Goal: Task Accomplishment & Management: Manage account settings

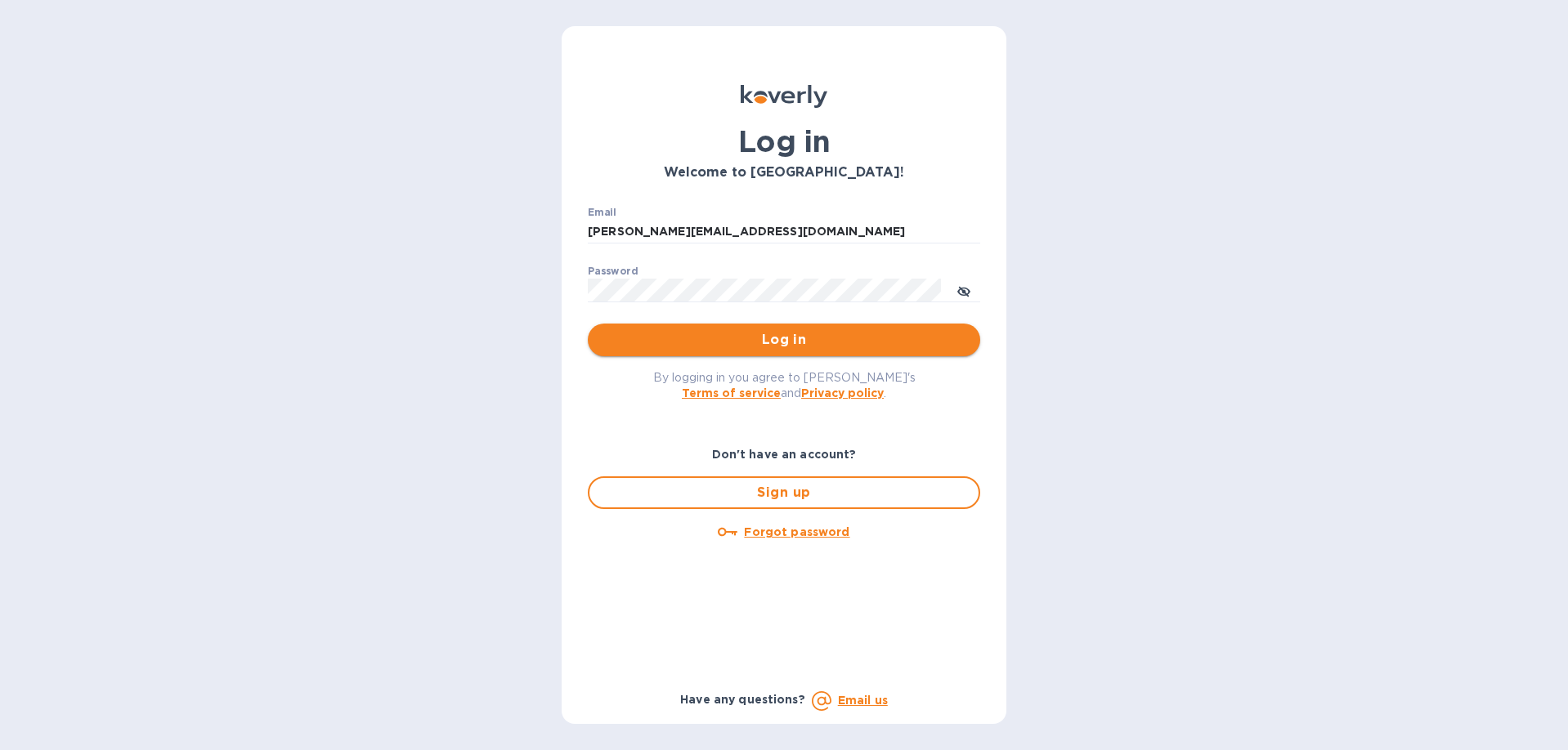
click at [775, 339] on span "Log in" at bounding box center [784, 340] width 367 height 20
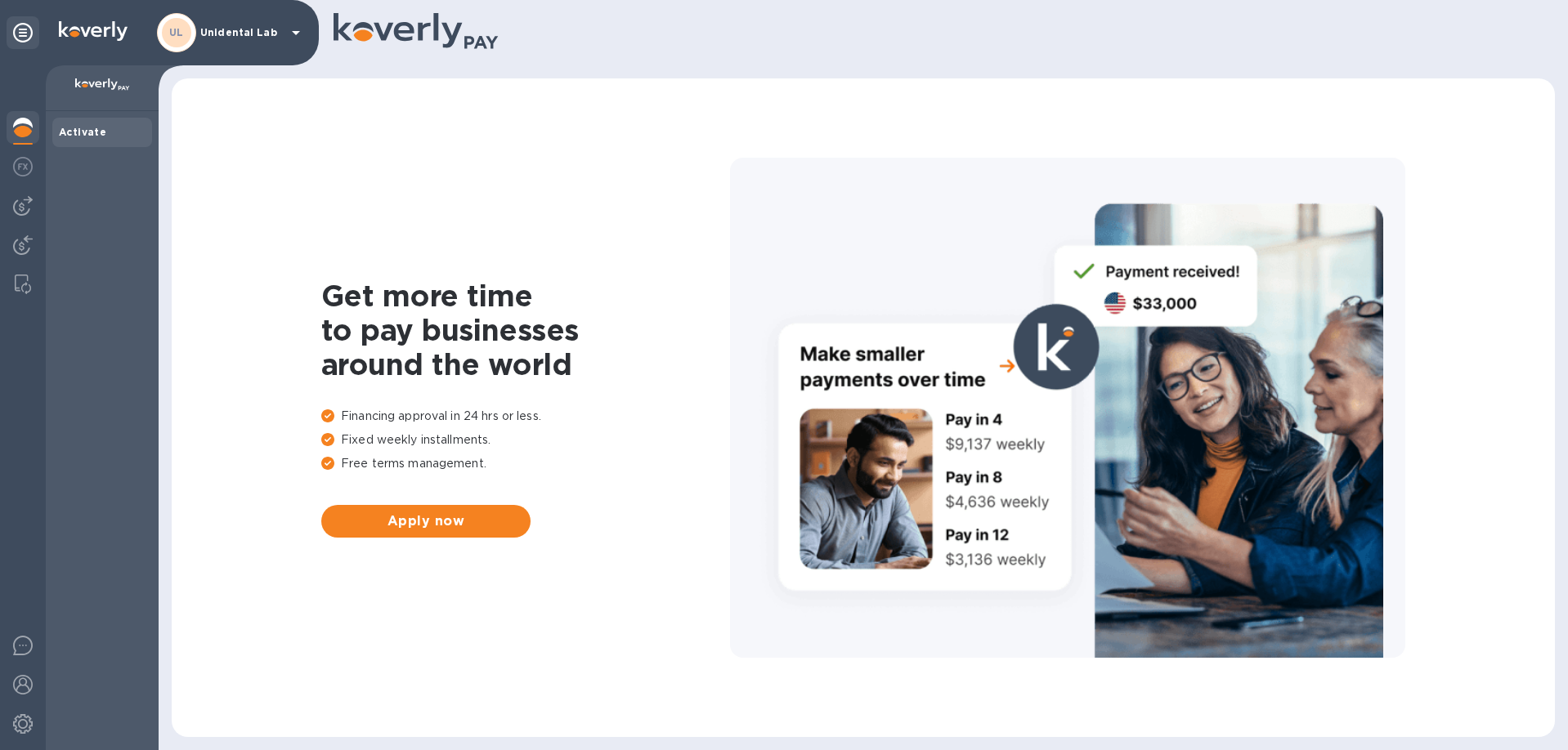
click at [219, 43] on div "UL Unidental Lab" at bounding box center [230, 33] width 148 height 39
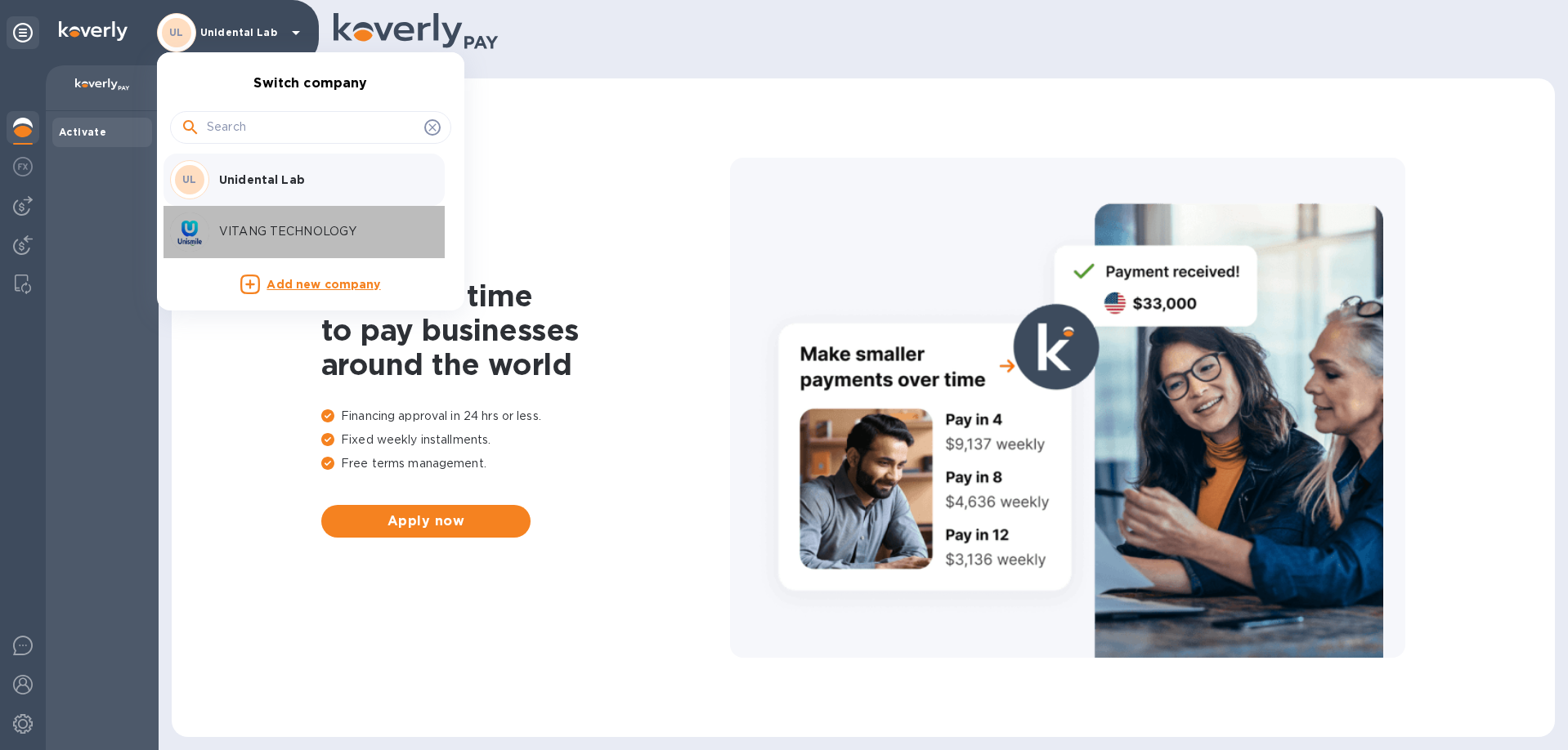
click at [268, 216] on div "VITANG TECHNOLOGY" at bounding box center [297, 232] width 255 height 39
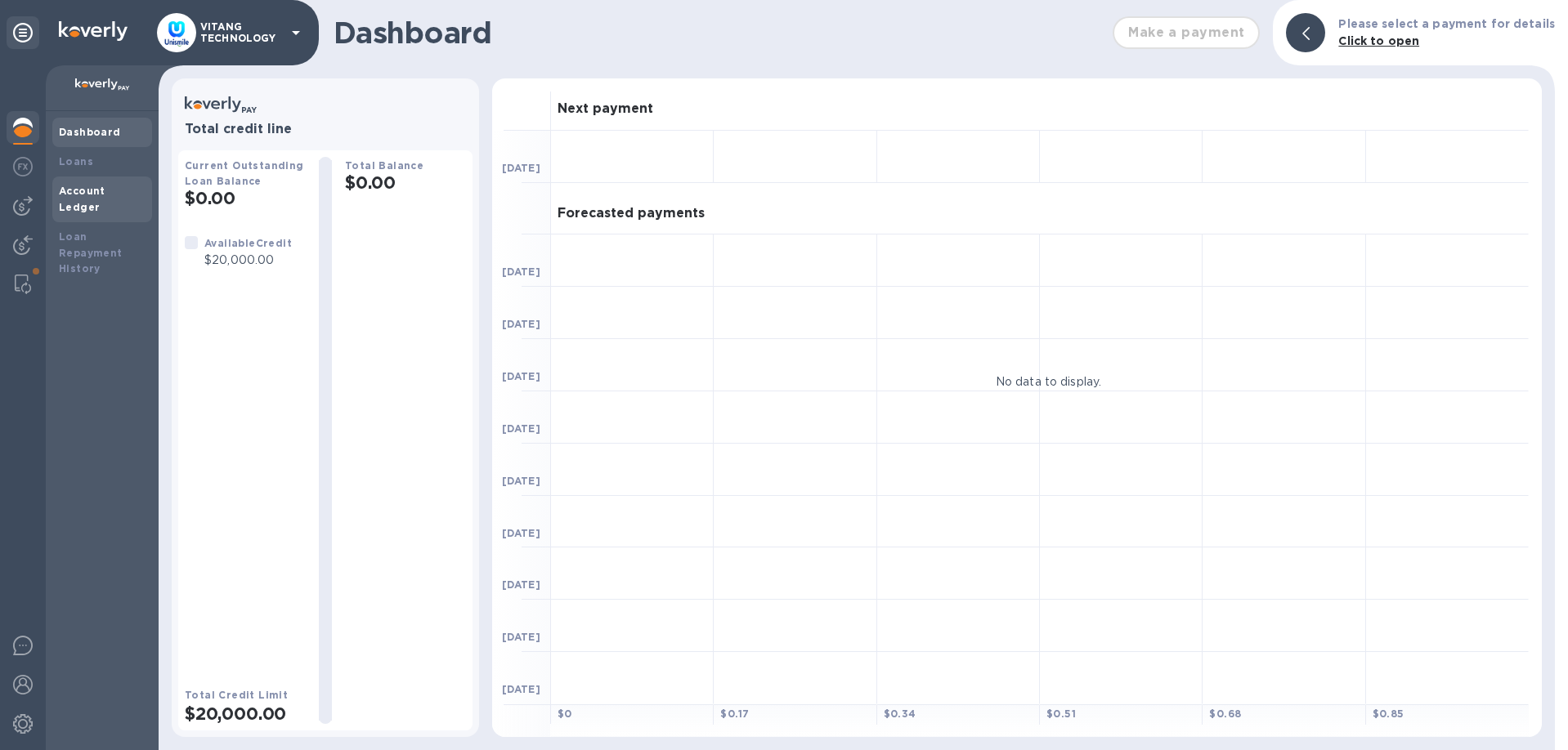
click at [74, 180] on div "Account Ledger" at bounding box center [103, 199] width 100 height 46
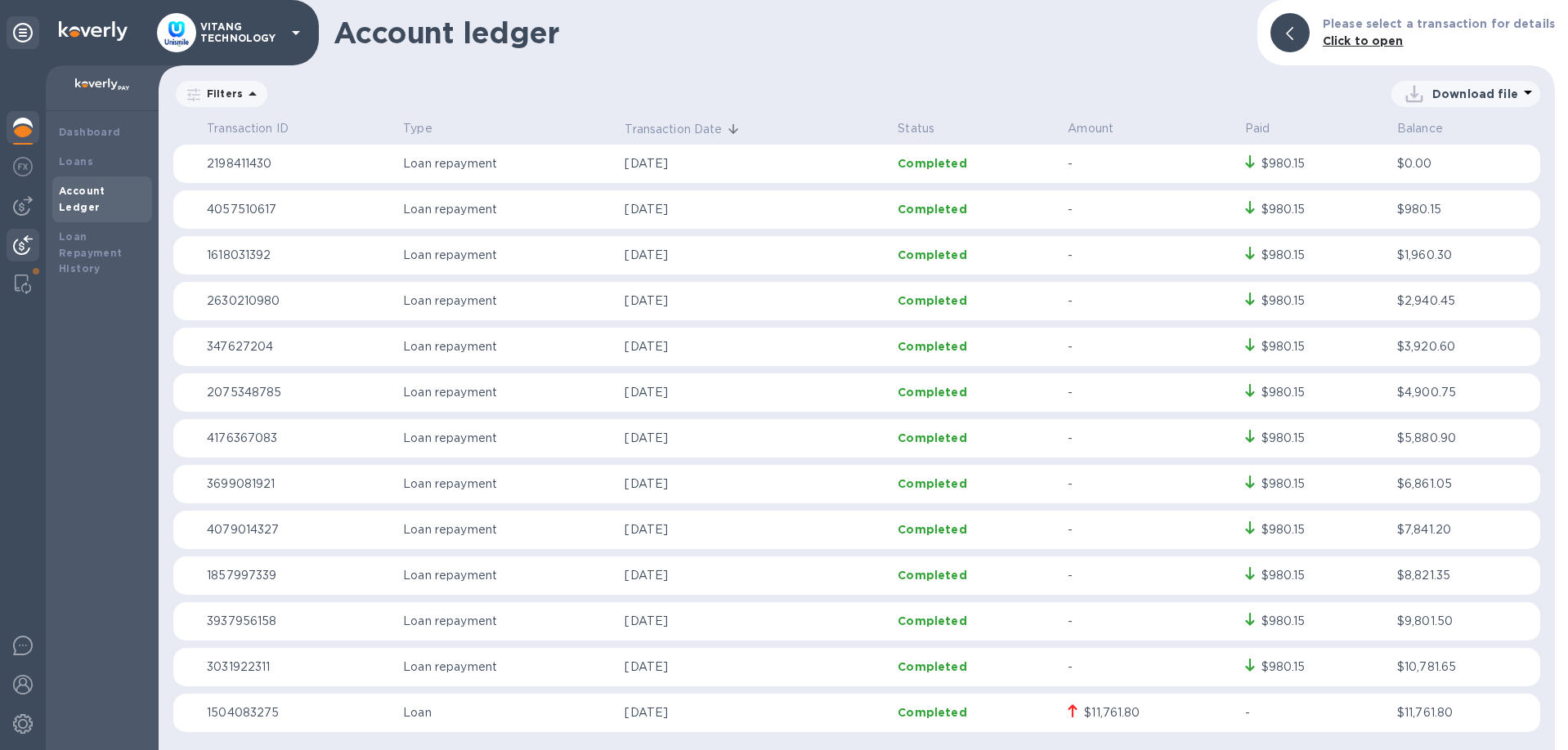
click at [32, 241] on img at bounding box center [23, 245] width 20 height 20
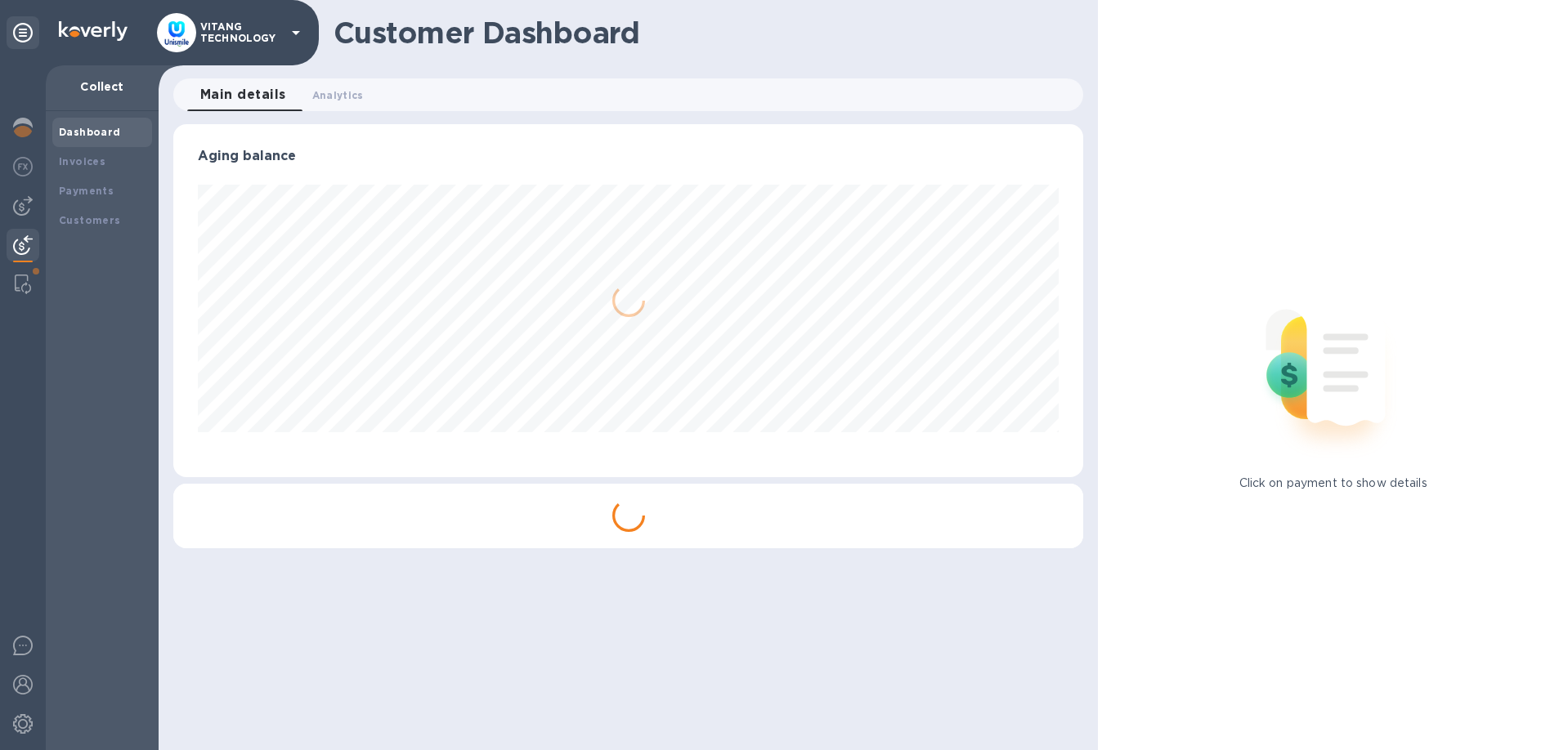
scroll to position [353, 911]
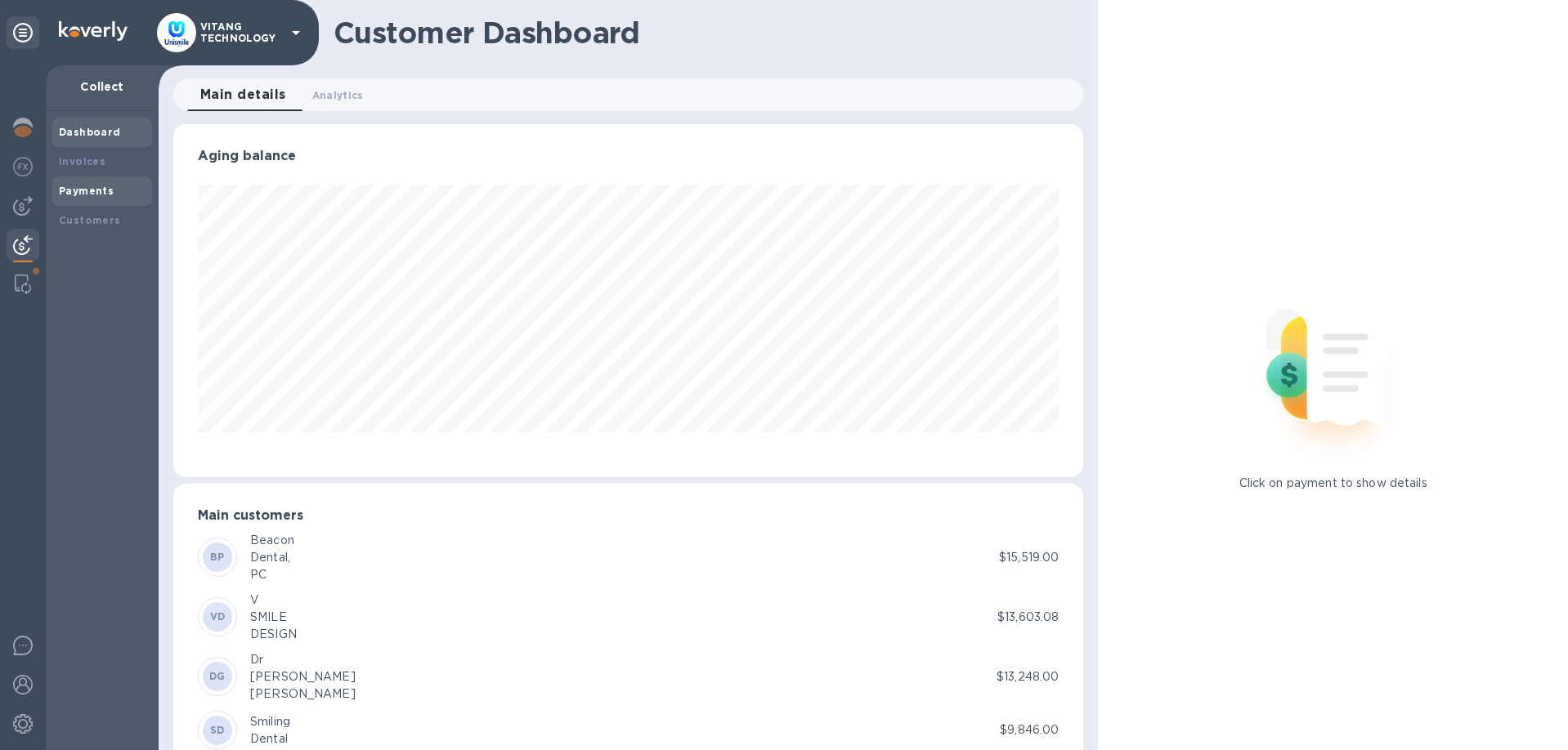
click at [84, 200] on div "Payments" at bounding box center [103, 191] width 100 height 30
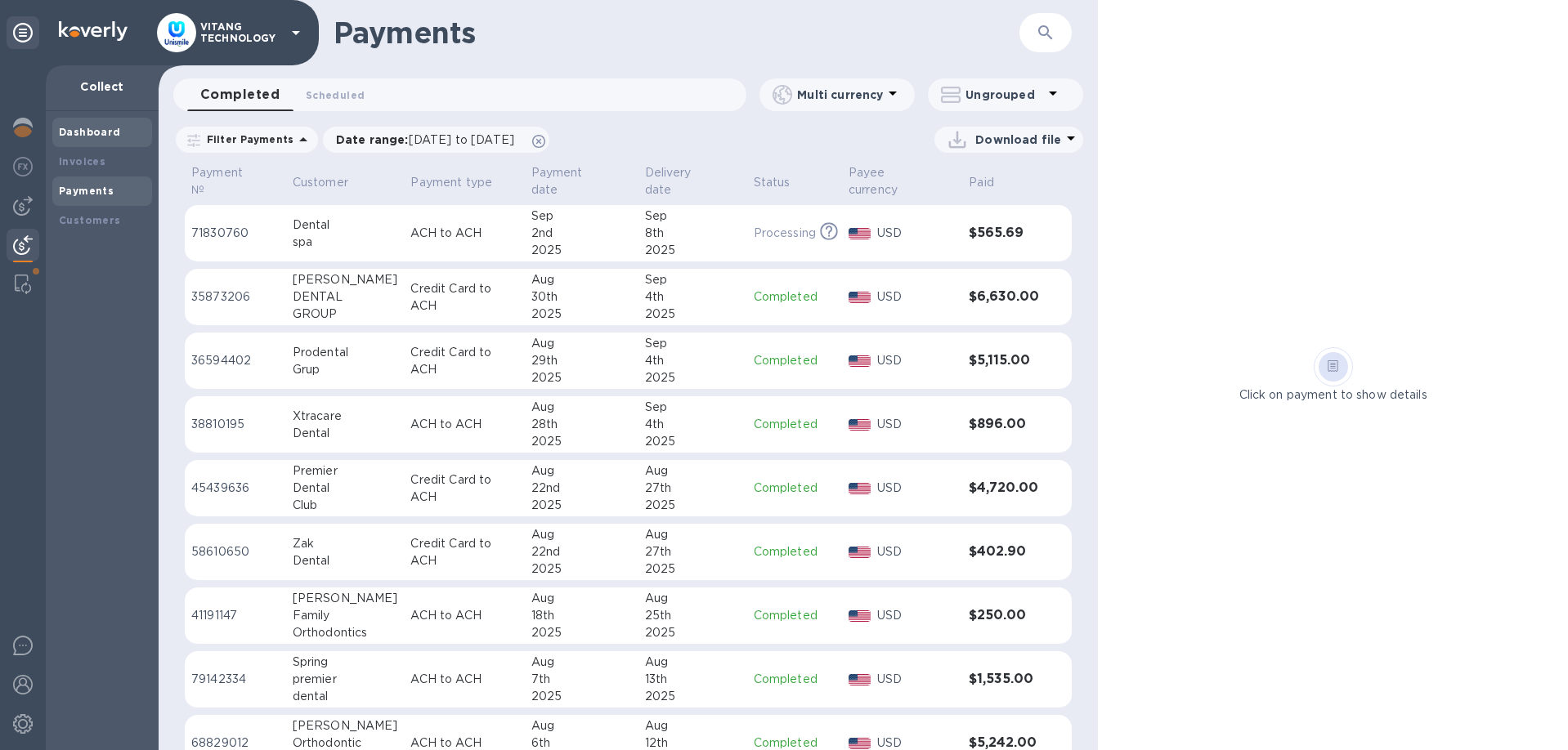
click at [59, 130] on b "Dashboard" at bounding box center [90, 132] width 62 height 12
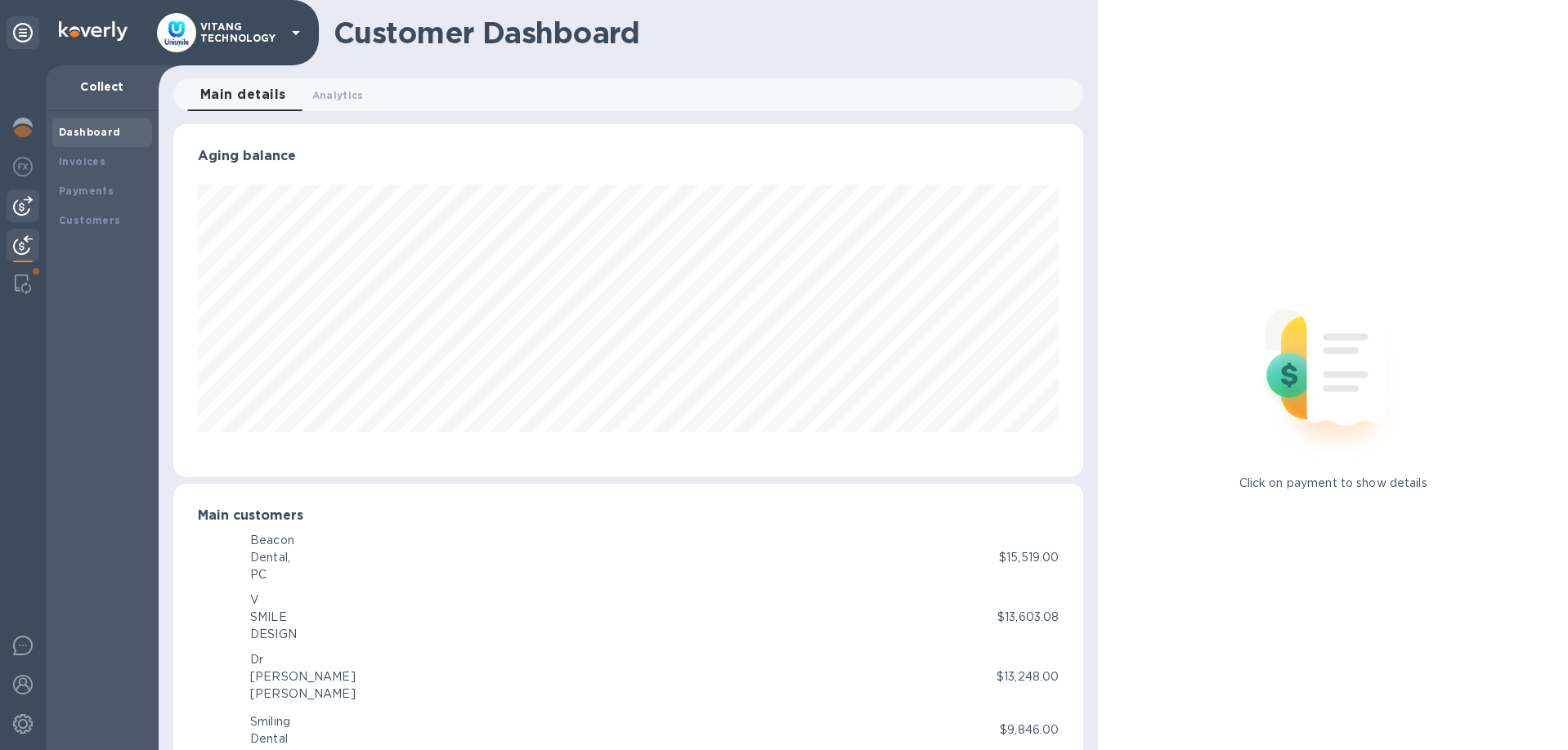
scroll to position [353, 911]
click at [29, 209] on img at bounding box center [23, 206] width 20 height 20
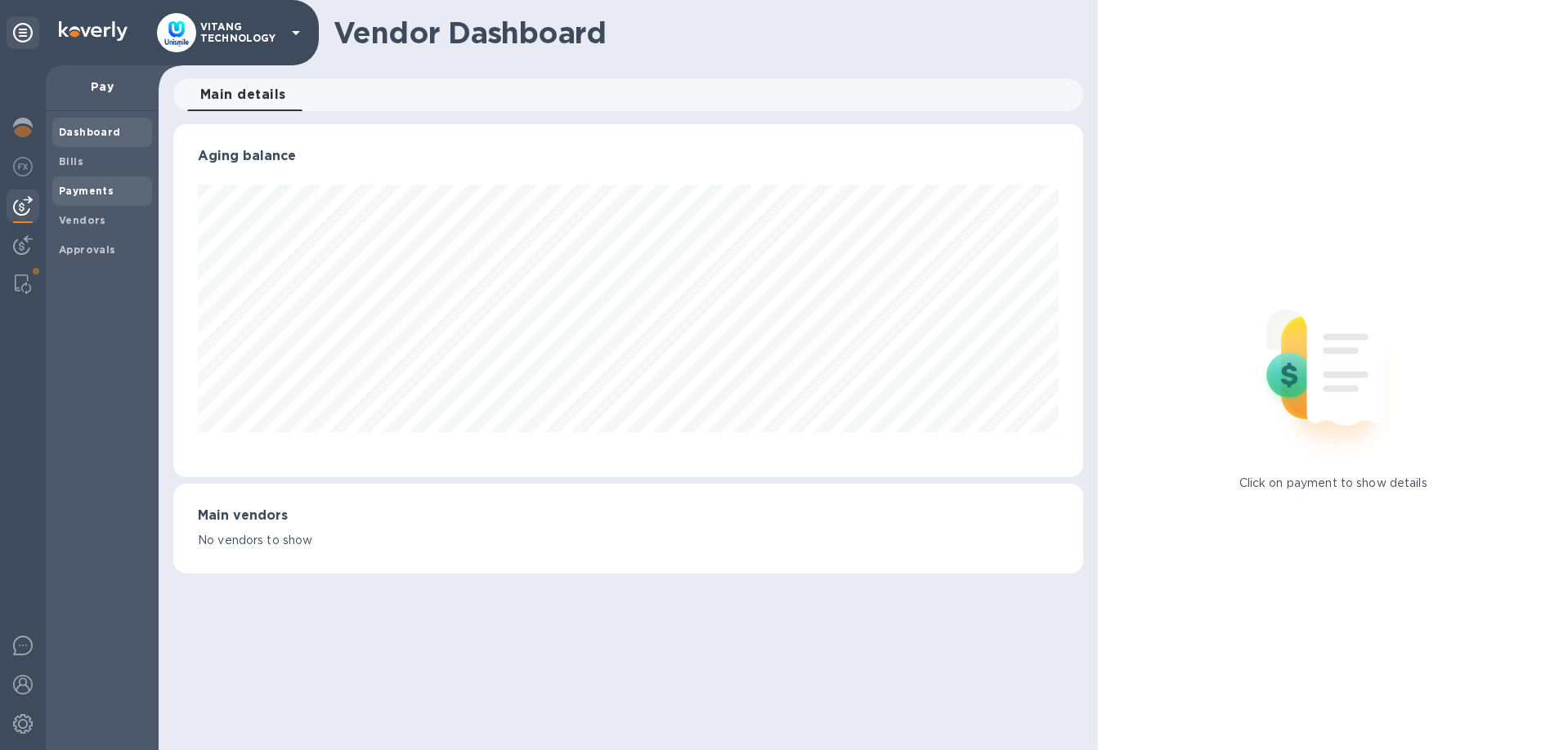
scroll to position [353, 911]
click at [80, 192] on b "Payments" at bounding box center [86, 190] width 55 height 12
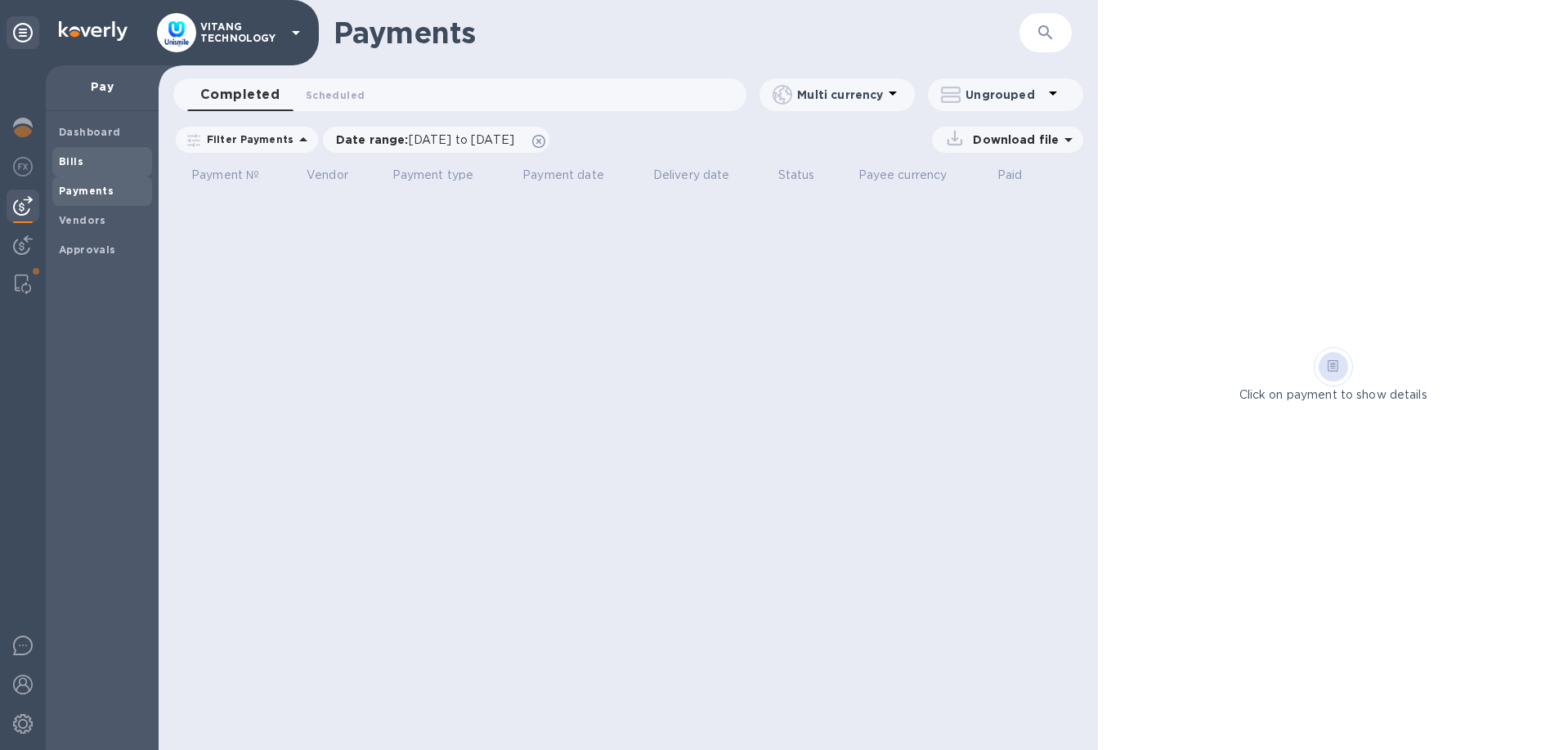
click at [79, 155] on span "Bills" at bounding box center [71, 161] width 25 height 16
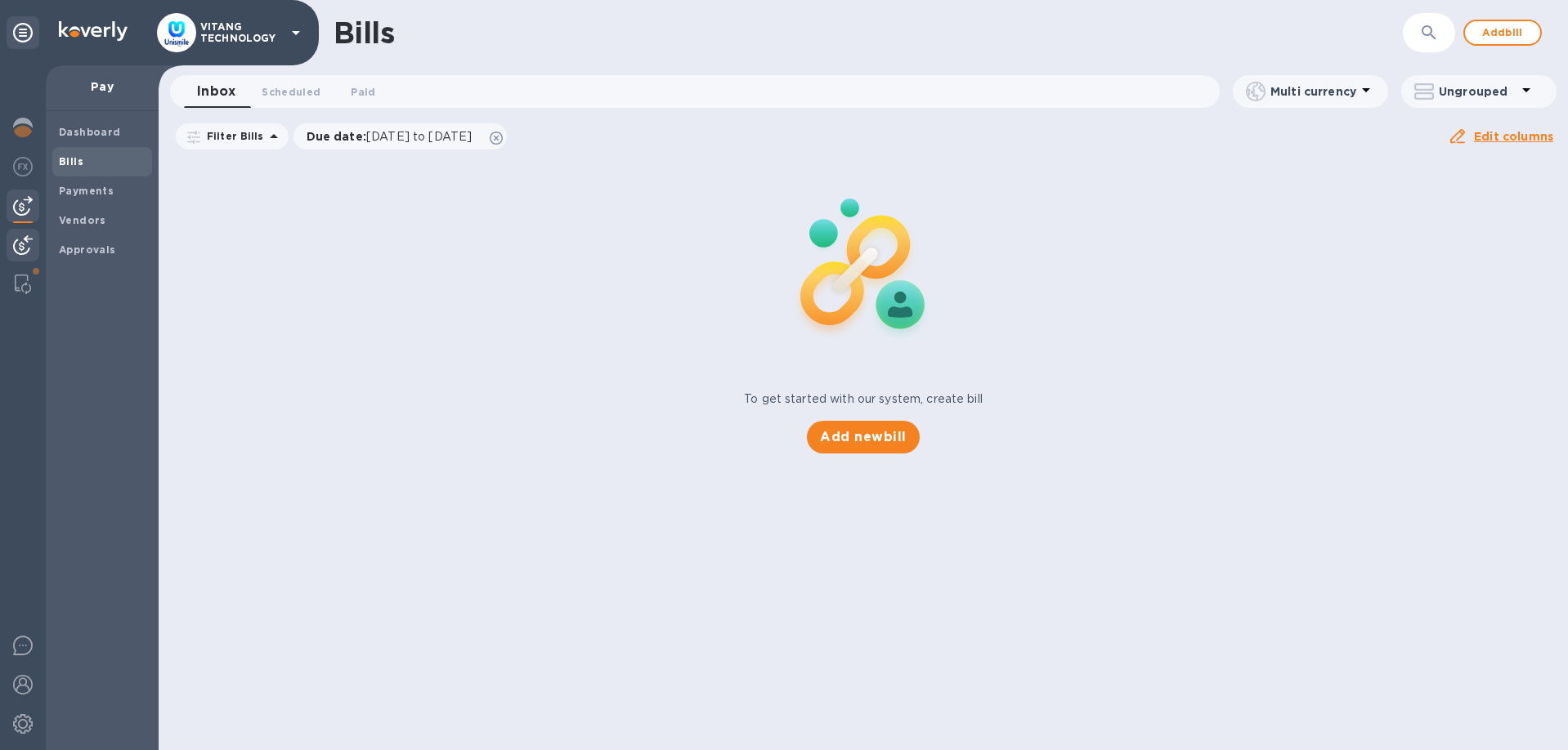
click at [28, 239] on img at bounding box center [23, 245] width 20 height 20
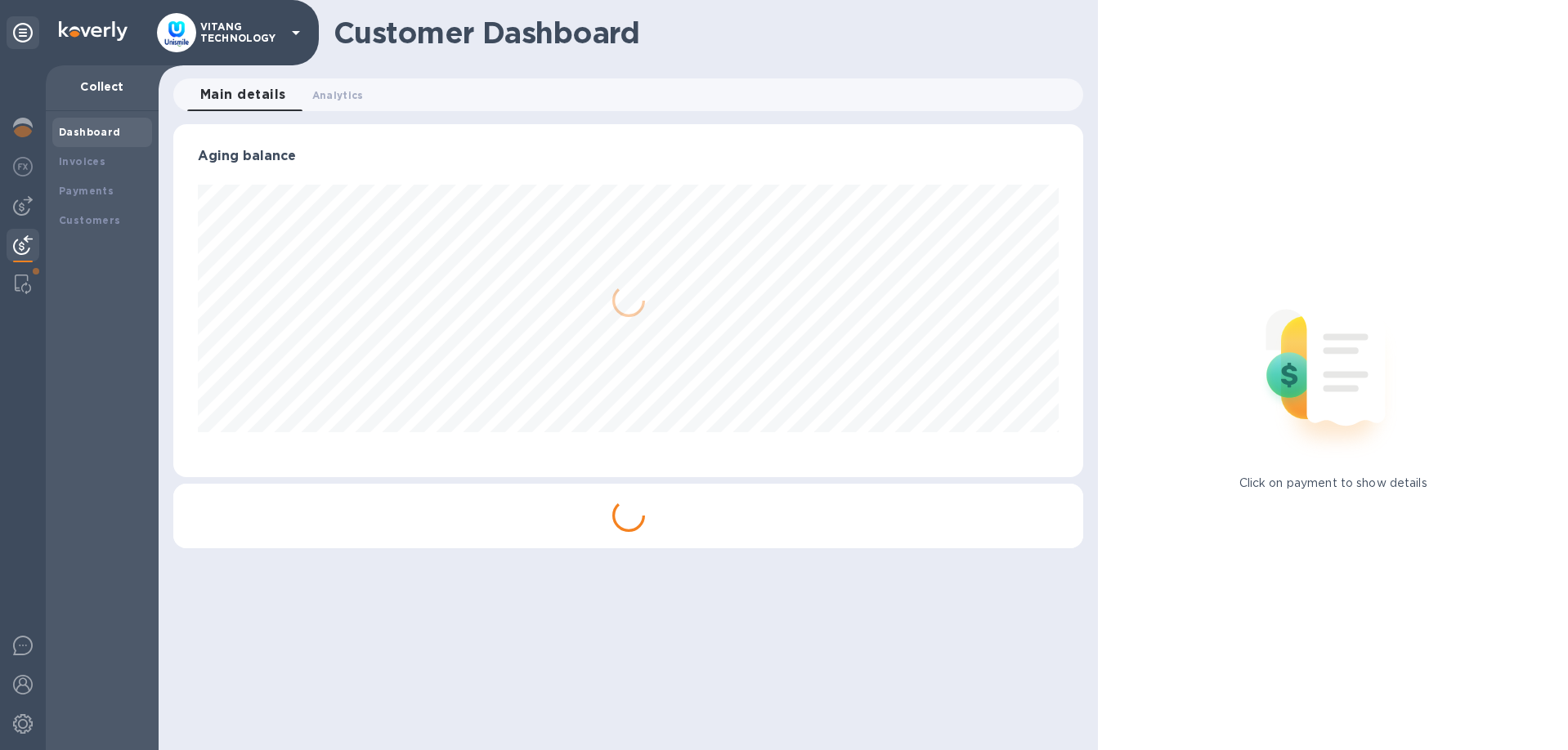
scroll to position [353, 911]
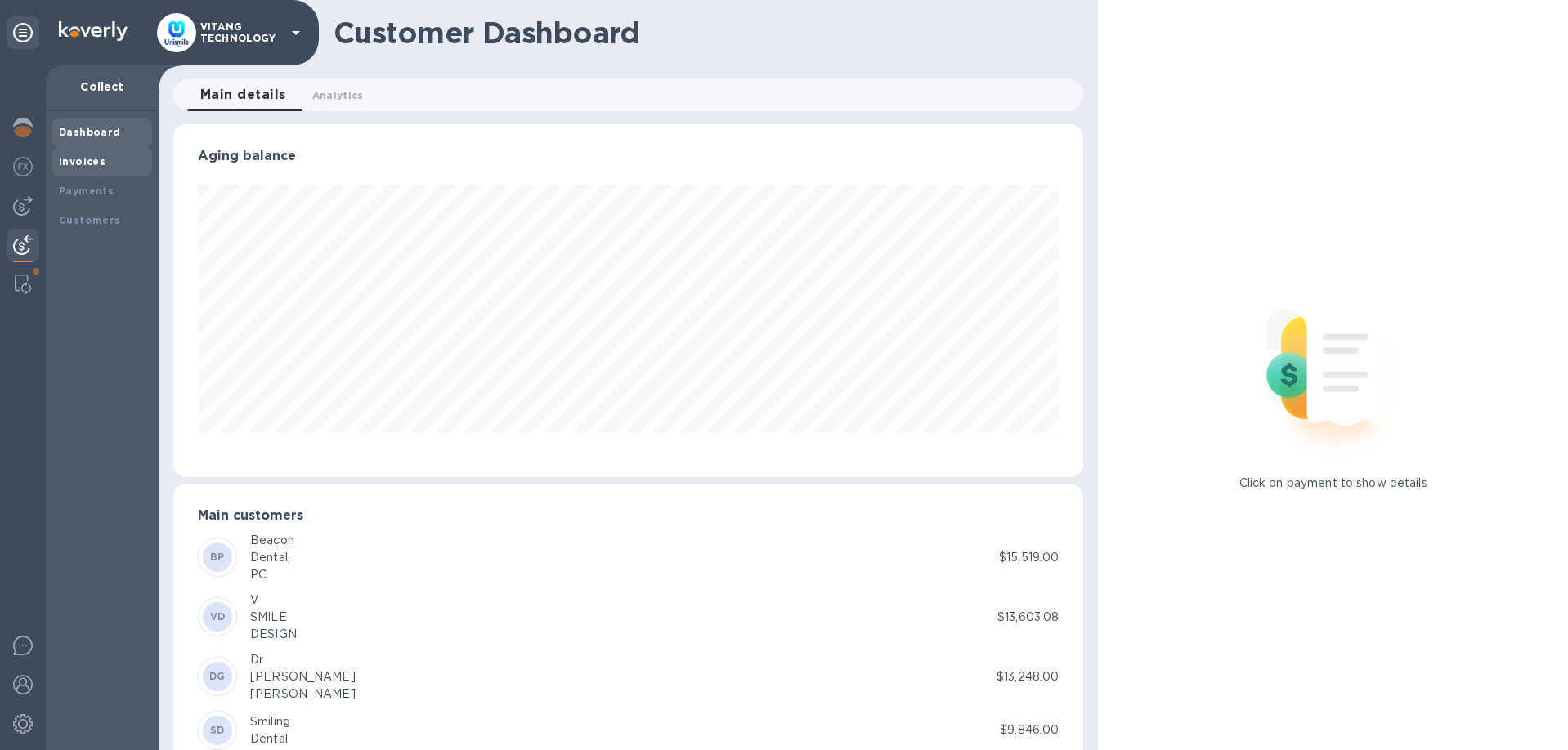
click at [85, 173] on div "Invoices" at bounding box center [103, 161] width 100 height 30
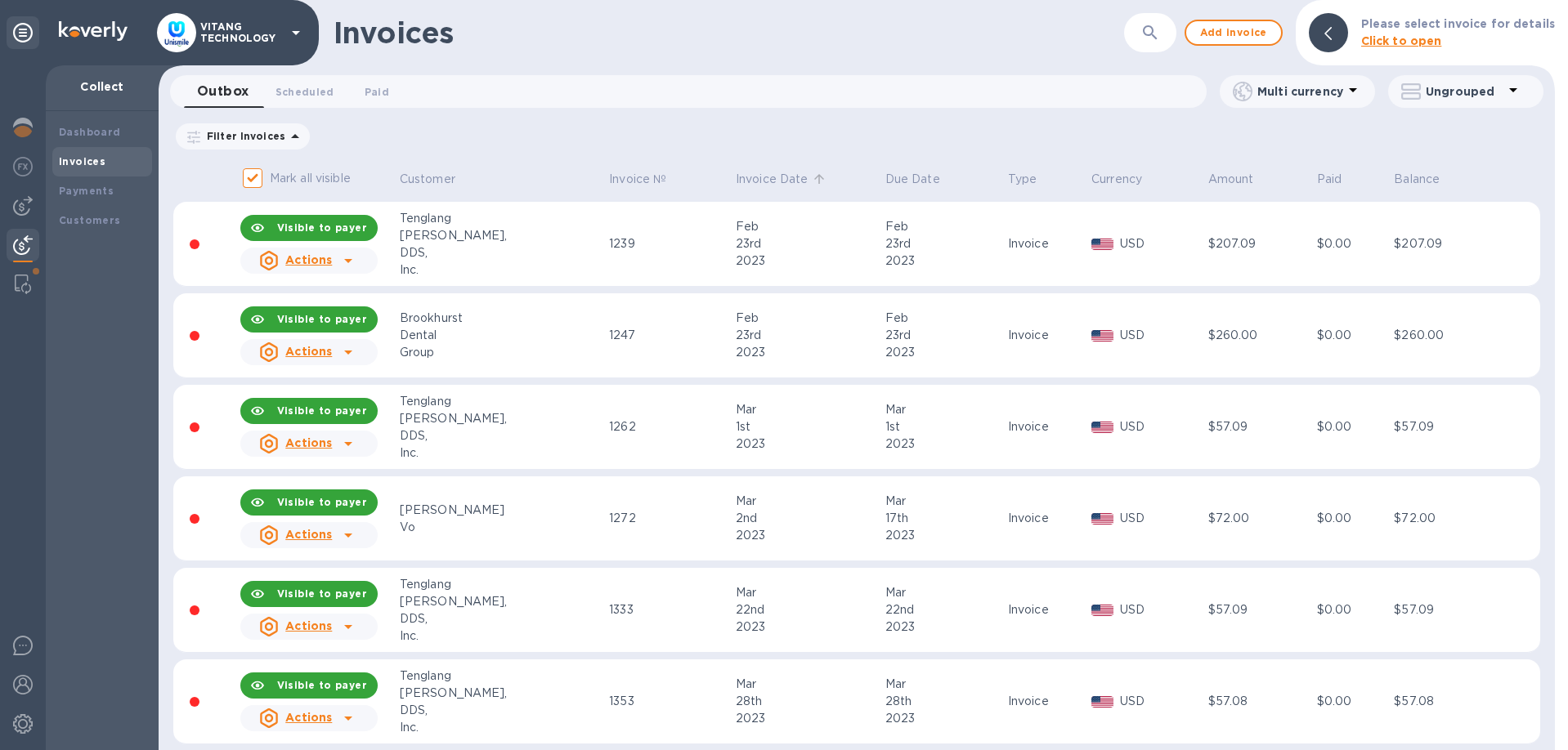
click at [736, 184] on p "Invoice Date" at bounding box center [772, 179] width 73 height 17
click at [736, 183] on p "Invoice Date" at bounding box center [772, 179] width 73 height 17
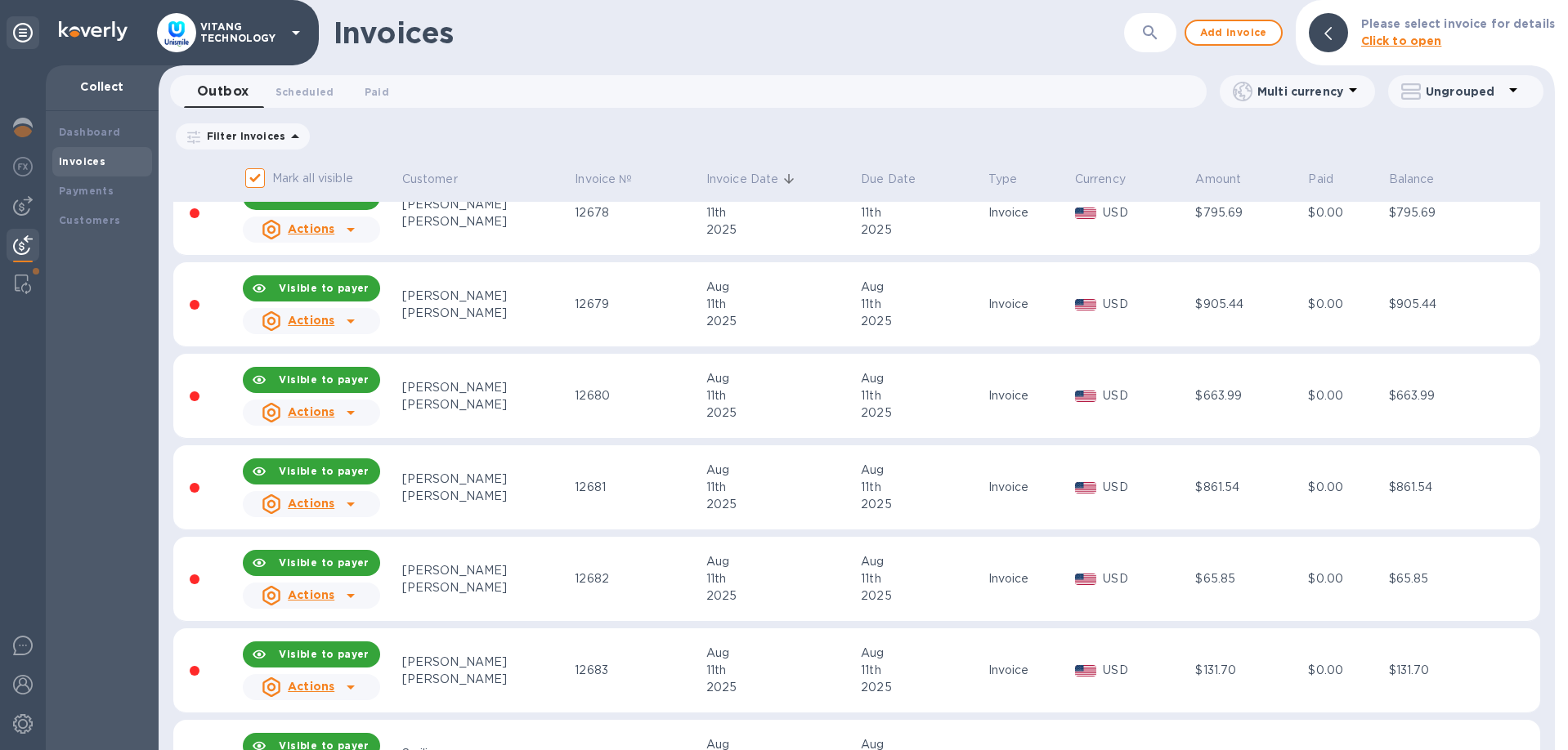
scroll to position [6893, 0]
